Goal: Information Seeking & Learning: Learn about a topic

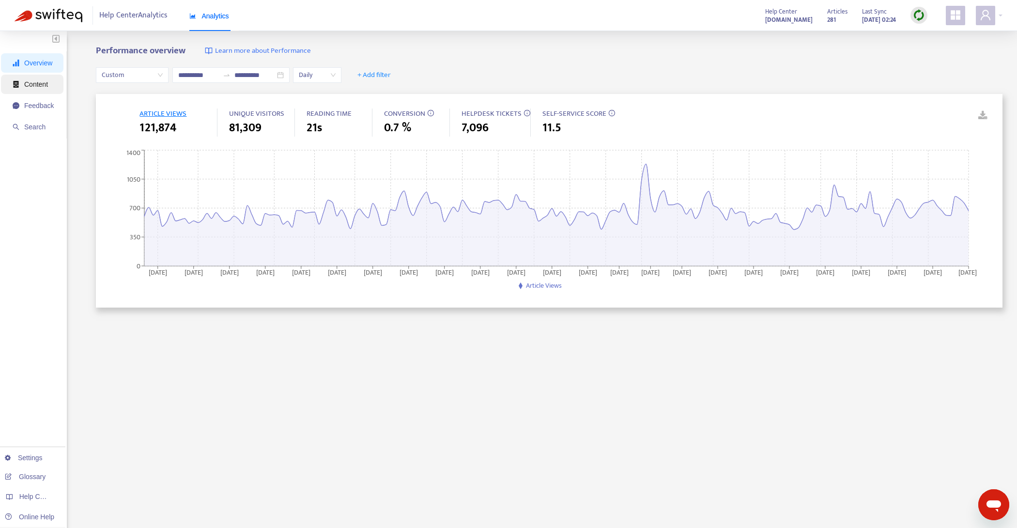
click at [46, 83] on span "Content" at bounding box center [36, 84] width 24 height 8
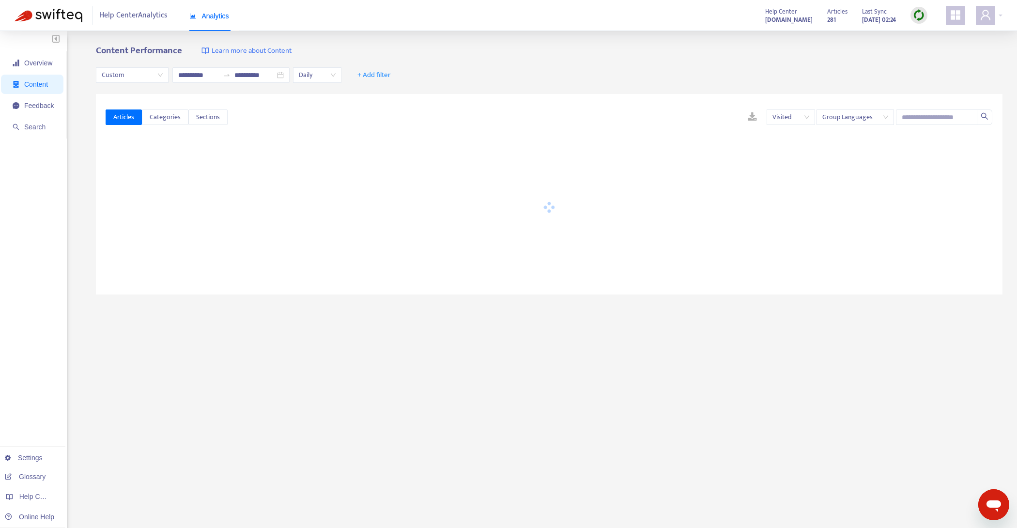
click at [149, 79] on span "Custom" at bounding box center [132, 75] width 61 height 15
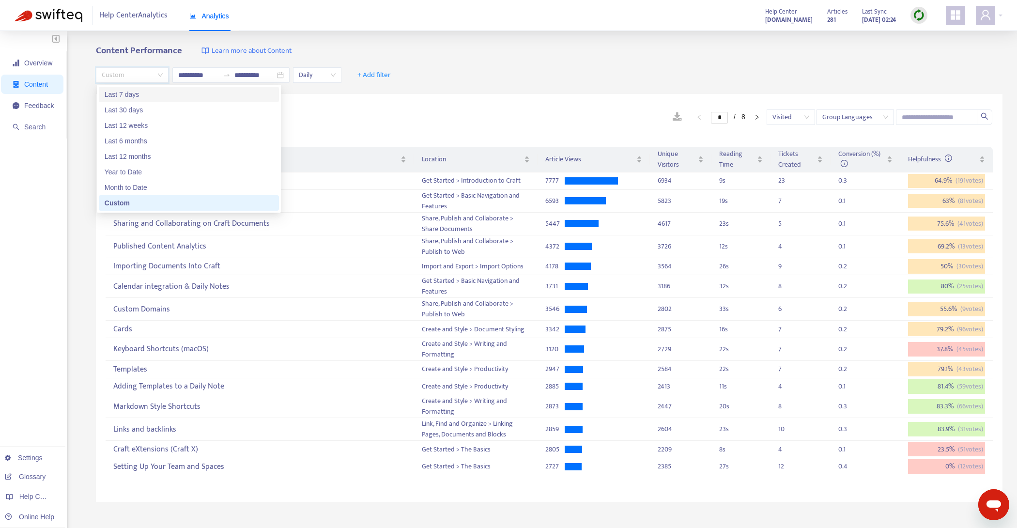
click at [159, 99] on div "Last 7 days" at bounding box center [189, 94] width 169 height 11
type input "**********"
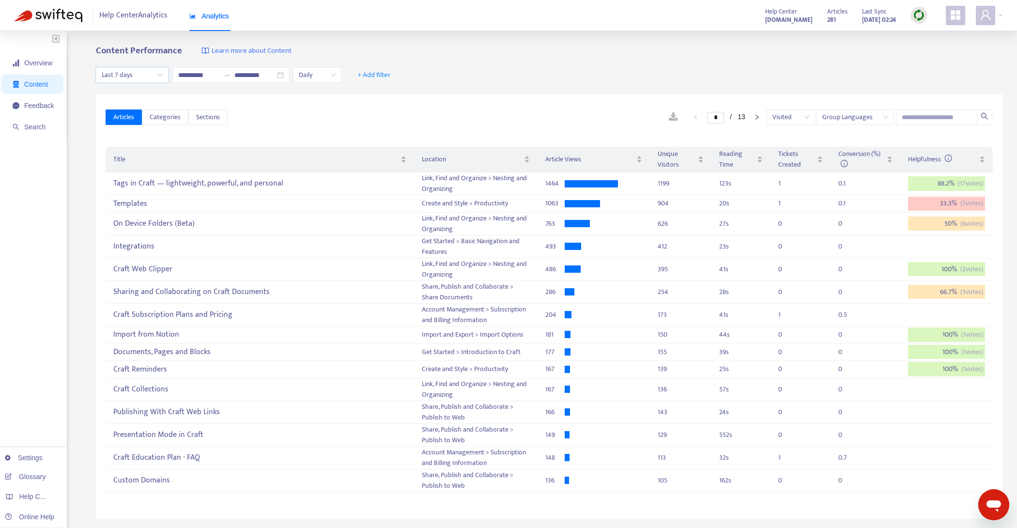
click at [155, 75] on span "Last 7 days" at bounding box center [132, 75] width 61 height 15
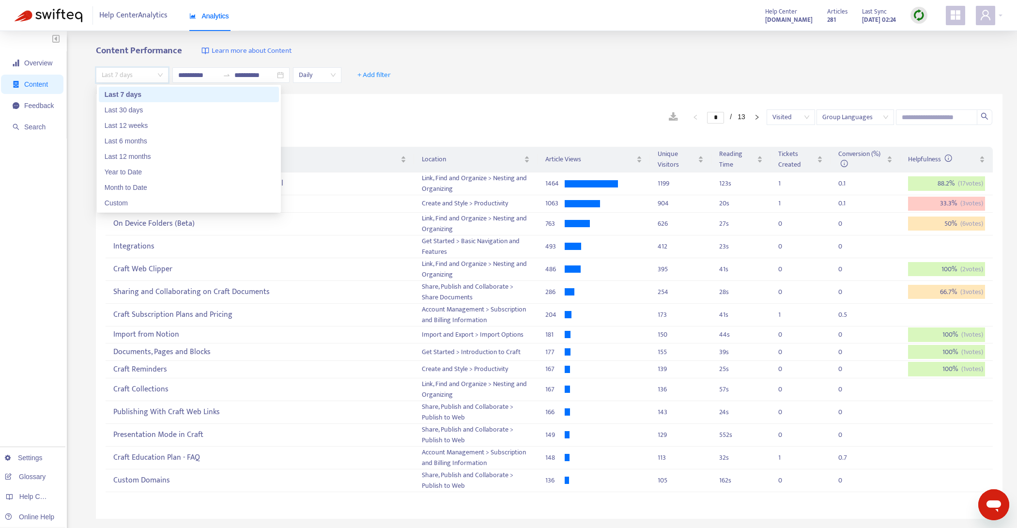
click at [456, 54] on div "Content Performance Learn more about Content" at bounding box center [549, 51] width 906 height 11
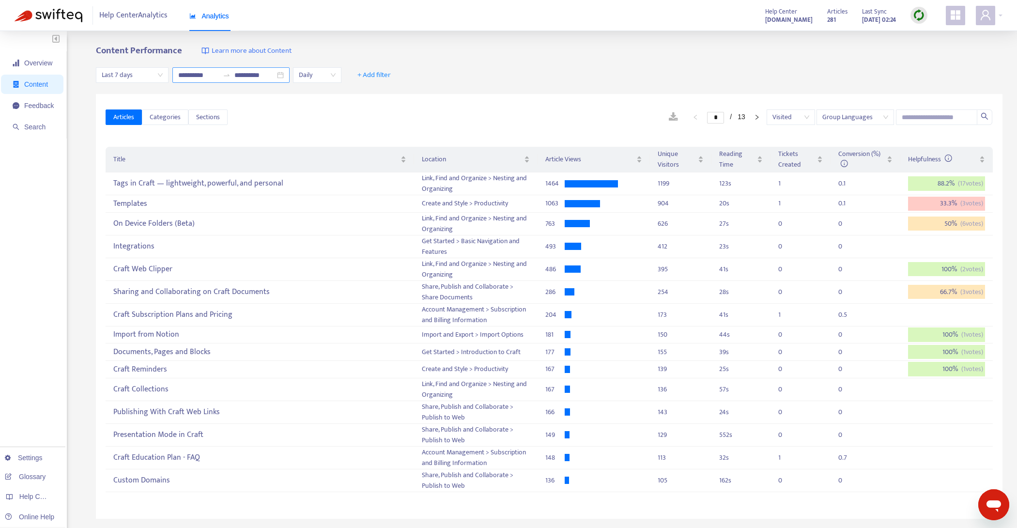
click at [197, 72] on input "**********" at bounding box center [198, 75] width 41 height 11
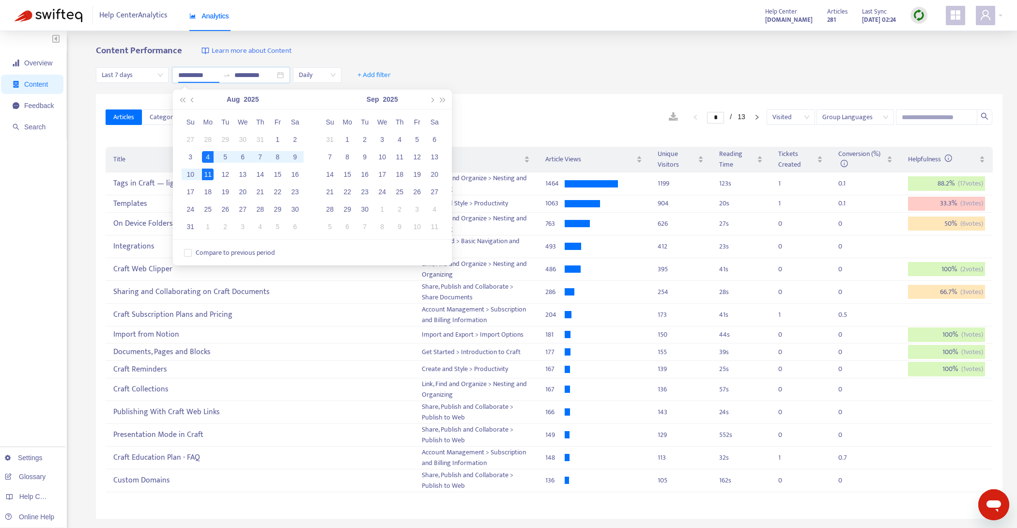
click at [499, 52] on div "Content Performance Learn more about Content" at bounding box center [549, 51] width 906 height 11
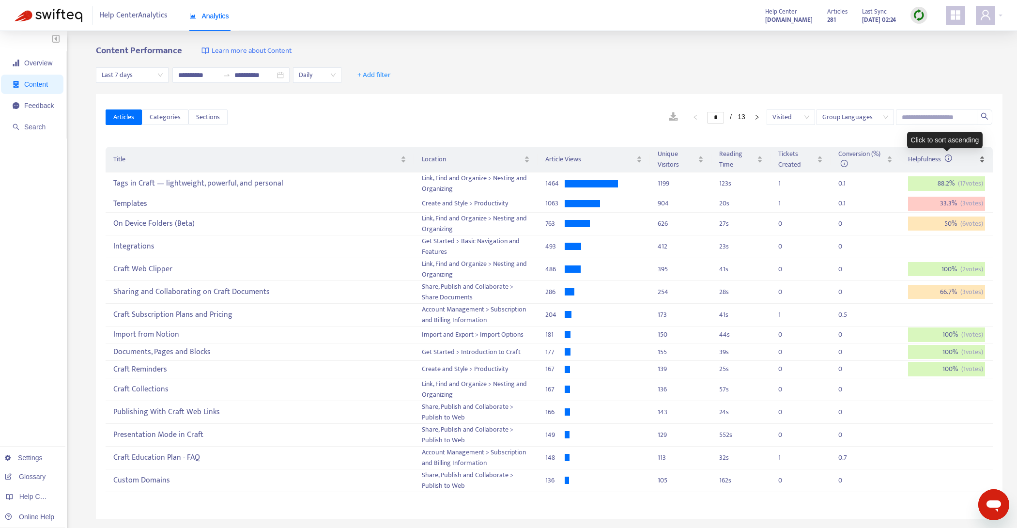
click at [923, 162] on span "Helpfulness" at bounding box center [930, 159] width 44 height 11
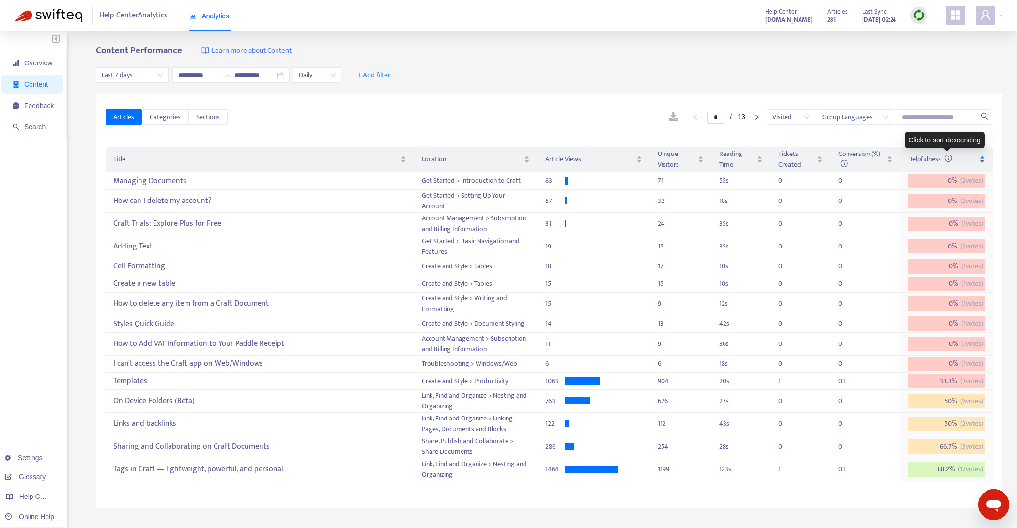
click at [923, 163] on span "Helpfulness" at bounding box center [930, 159] width 44 height 11
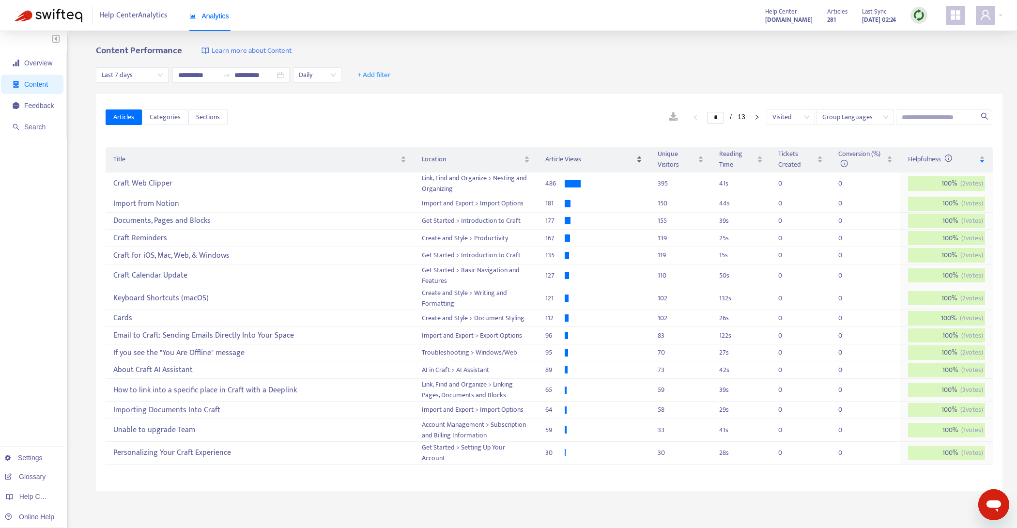
click at [604, 157] on span "Article Views" at bounding box center [589, 159] width 89 height 11
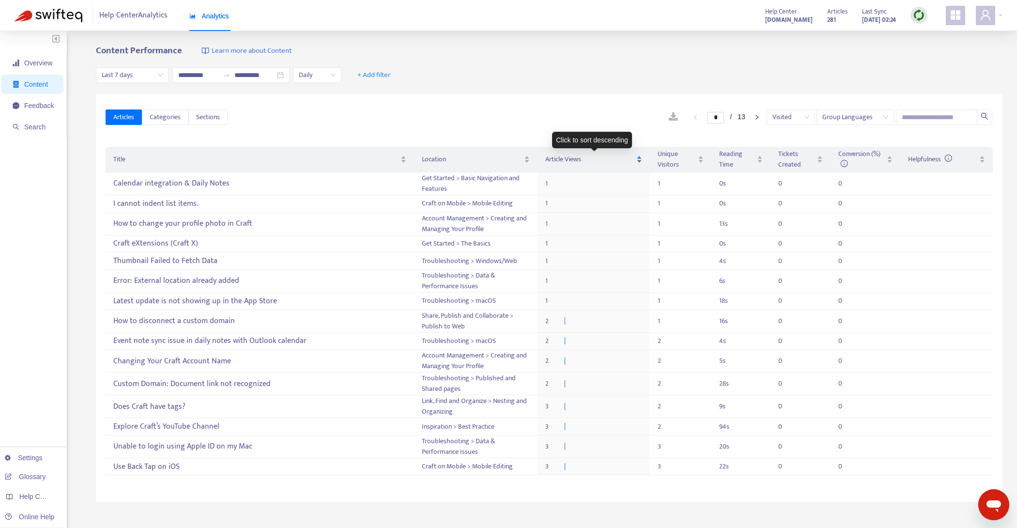
click at [604, 157] on span "Article Views" at bounding box center [589, 159] width 89 height 11
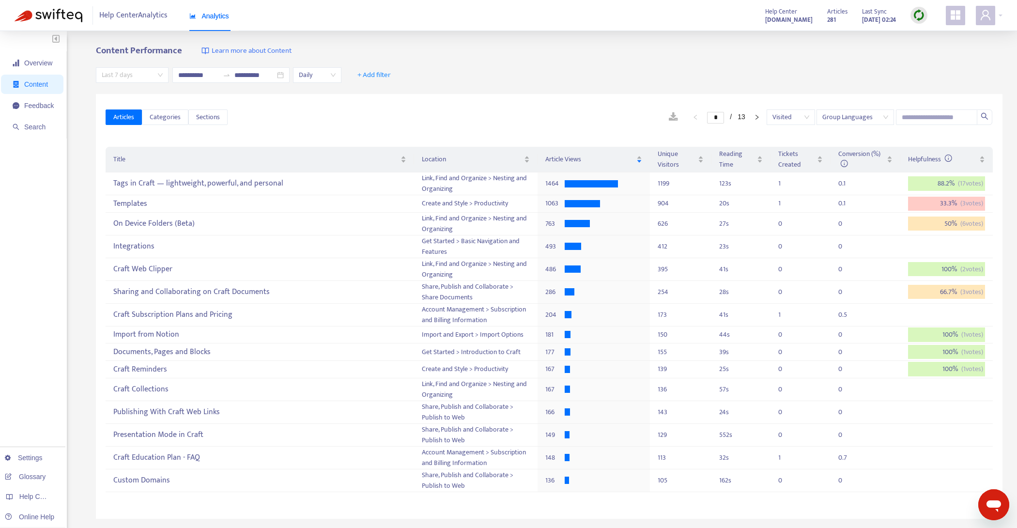
click at [121, 78] on span "Last 7 days" at bounding box center [132, 75] width 61 height 15
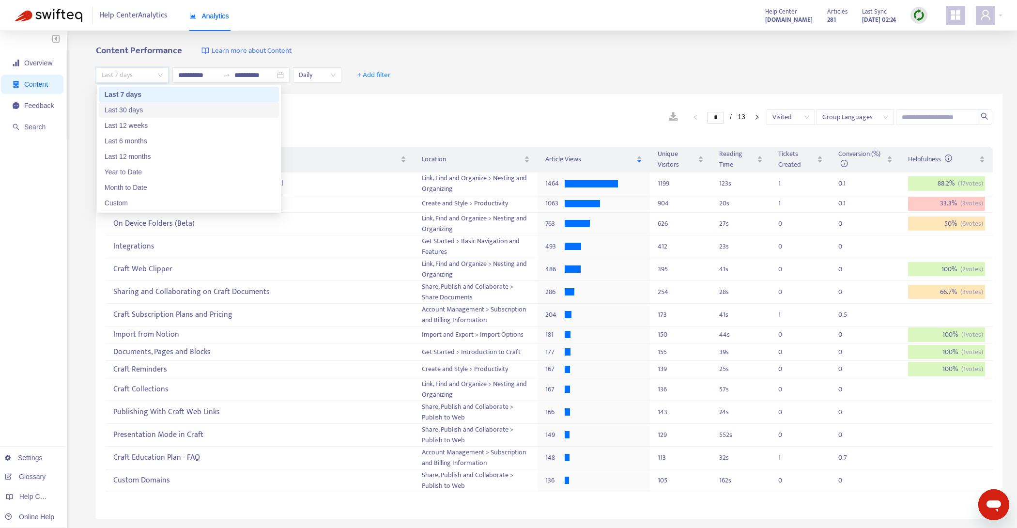
click at [150, 113] on div "Last 30 days" at bounding box center [189, 110] width 169 height 11
type input "**********"
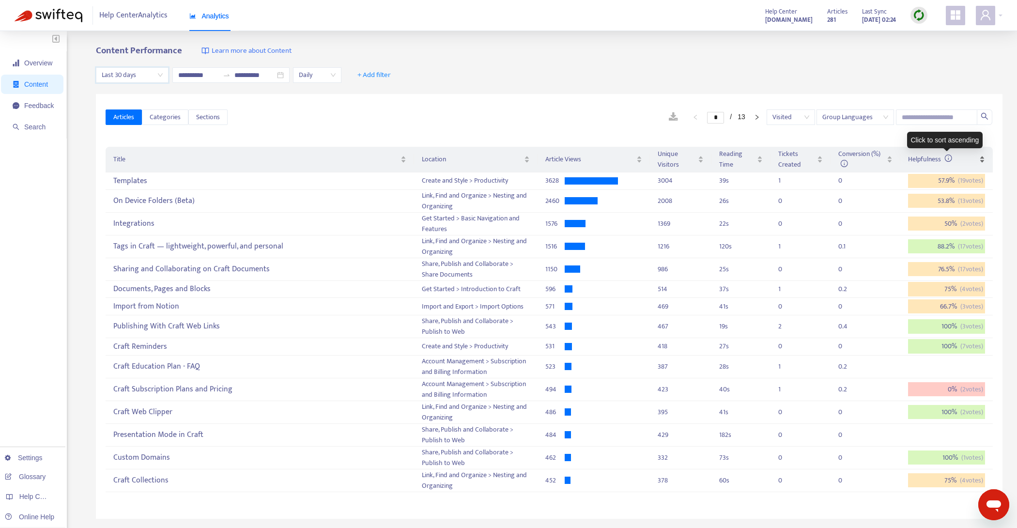
click at [924, 156] on span "Helpfulness" at bounding box center [930, 159] width 44 height 11
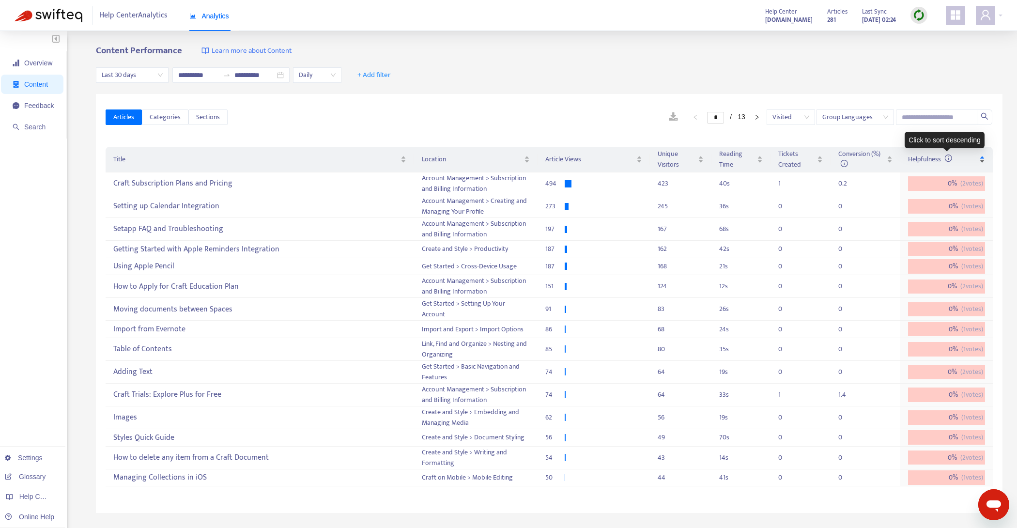
click at [924, 156] on span "Helpfulness" at bounding box center [930, 159] width 44 height 11
